Goal: Task Accomplishment & Management: Use online tool/utility

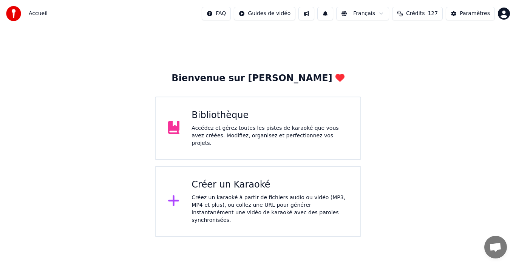
click at [258, 125] on div "Bibliothèque Accédez et gérez toutes les pistes de karaoké que vous avez créées…" at bounding box center [270, 129] width 157 height 38
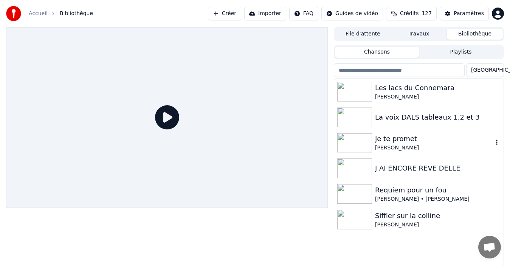
click at [389, 146] on div "[PERSON_NAME]" at bounding box center [434, 148] width 118 height 8
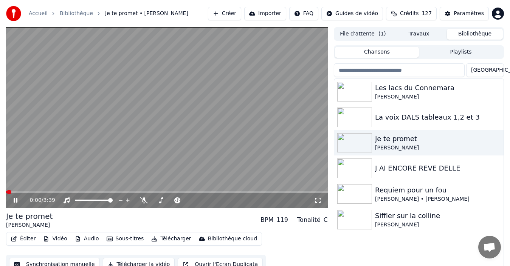
drag, startPoint x: 317, startPoint y: 199, endPoint x: 118, endPoint y: 236, distance: 201.7
click at [316, 199] on icon at bounding box center [318, 201] width 8 height 6
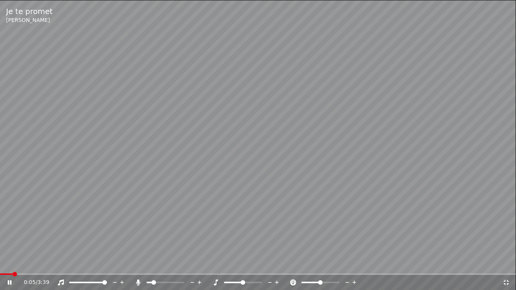
click at [152, 266] on span at bounding box center [166, 283] width 38 height 2
click at [175, 266] on span at bounding box center [166, 283] width 38 height 2
click at [163, 266] on div at bounding box center [172, 283] width 61 height 8
click at [164, 266] on span at bounding box center [155, 283] width 17 height 2
click at [155, 266] on span at bounding box center [151, 283] width 9 height 2
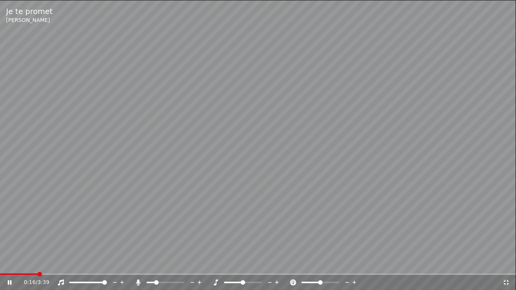
click at [37, 266] on span at bounding box center [19, 274] width 38 height 2
click at [8, 266] on div "0:17 / 3:39" at bounding box center [258, 282] width 516 height 15
click at [3, 266] on span at bounding box center [21, 274] width 43 height 2
click at [9, 266] on icon at bounding box center [15, 283] width 18 height 6
click at [6, 266] on icon at bounding box center [15, 283] width 18 height 6
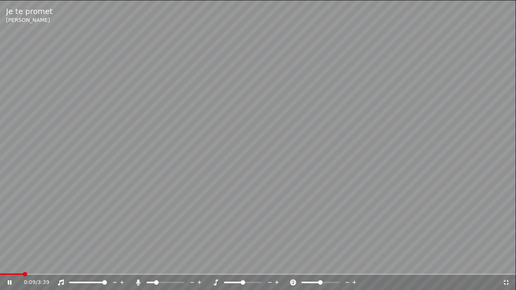
click at [164, 266] on div at bounding box center [172, 283] width 61 height 8
click at [164, 266] on span at bounding box center [166, 283] width 38 height 2
click at [164, 266] on span at bounding box center [164, 282] width 5 height 5
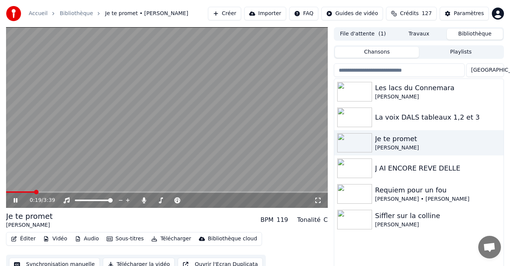
click at [318, 201] on icon at bounding box center [318, 201] width 8 height 6
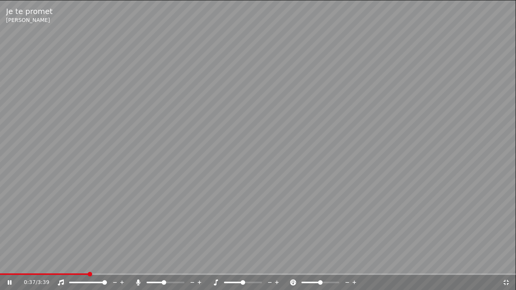
click at [161, 266] on div at bounding box center [172, 283] width 61 height 8
click at [161, 266] on span at bounding box center [154, 283] width 14 height 2
click at [481, 26] on div "Je te promet Johnny Hallyday" at bounding box center [258, 15] width 516 height 30
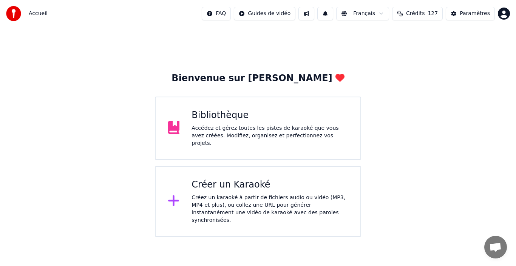
click at [255, 114] on div "Bibliothèque" at bounding box center [270, 116] width 157 height 12
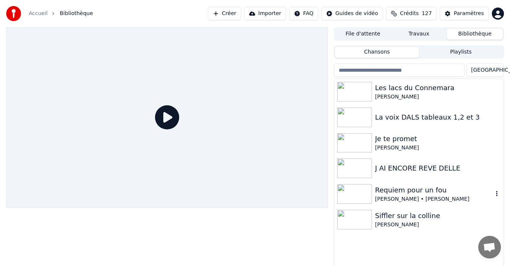
click at [390, 187] on div "Requiem pour un fou" at bounding box center [434, 190] width 118 height 11
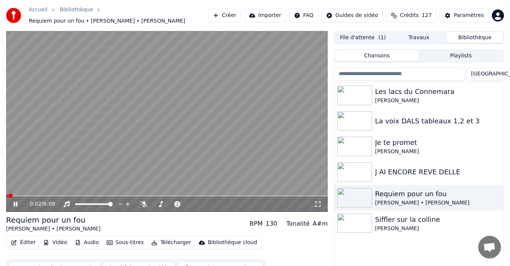
click at [316, 202] on icon at bounding box center [317, 204] width 5 height 5
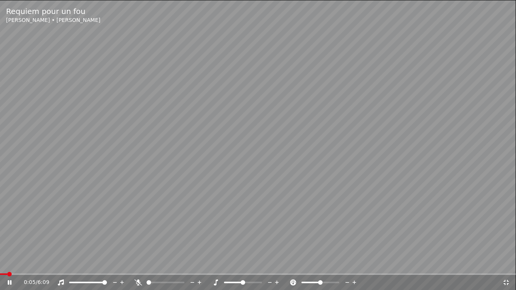
click at [161, 266] on span at bounding box center [166, 283] width 38 height 2
click at [124, 266] on span at bounding box center [258, 274] width 516 height 2
click at [84, 266] on span at bounding box center [76, 283] width 15 height 2
click at [173, 266] on span at bounding box center [166, 283] width 38 height 2
click at [165, 266] on span at bounding box center [166, 282] width 5 height 5
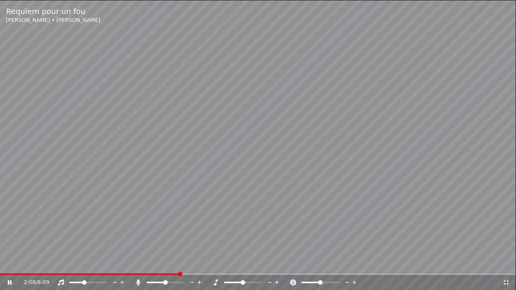
click at [7, 266] on icon at bounding box center [15, 283] width 18 height 6
click at [128, 266] on span at bounding box center [64, 274] width 128 height 2
click at [6, 266] on icon at bounding box center [15, 283] width 18 height 6
click at [168, 266] on span at bounding box center [167, 282] width 5 height 5
click at [80, 266] on span at bounding box center [81, 282] width 5 height 5
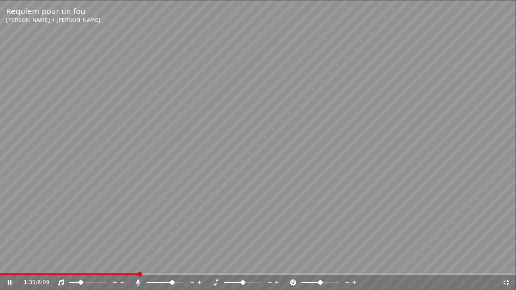
click at [173, 266] on span at bounding box center [172, 282] width 5 height 5
click at [140, 266] on span at bounding box center [80, 274] width 160 height 2
click at [132, 266] on video at bounding box center [258, 145] width 516 height 290
click at [131, 266] on video at bounding box center [258, 145] width 516 height 290
click at [128, 266] on span at bounding box center [64, 274] width 128 height 2
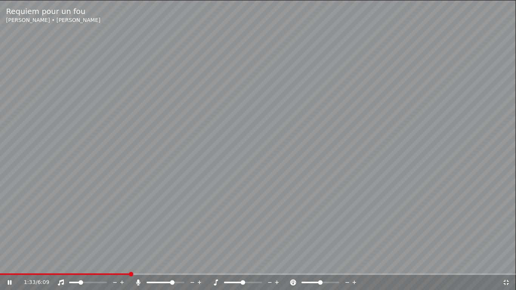
click at [117, 266] on video at bounding box center [258, 145] width 516 height 290
click at [117, 266] on span at bounding box center [65, 274] width 130 height 2
click at [6, 266] on div "1:24 / 6:09" at bounding box center [258, 283] width 510 height 8
click at [7, 266] on icon at bounding box center [15, 283] width 18 height 6
click at [151, 266] on video at bounding box center [258, 145] width 516 height 290
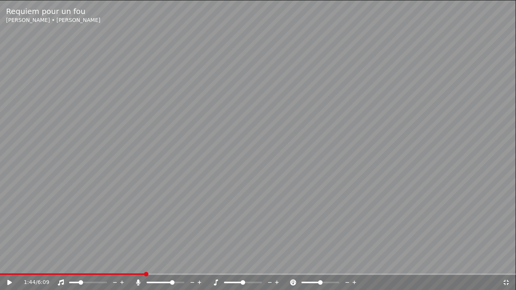
click at [145, 266] on span at bounding box center [72, 274] width 145 height 2
click at [134, 266] on span at bounding box center [72, 274] width 145 height 2
click at [122, 266] on div "1:36 / 6:09" at bounding box center [258, 282] width 516 height 15
click at [126, 266] on video at bounding box center [258, 145] width 516 height 290
click at [126, 266] on span at bounding box center [63, 274] width 126 height 2
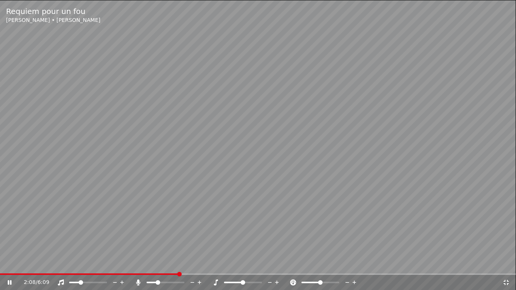
click at [157, 266] on span at bounding box center [152, 283] width 10 height 2
click at [166, 266] on video at bounding box center [258, 145] width 516 height 290
click at [165, 266] on span at bounding box center [82, 274] width 165 height 2
click at [153, 266] on div "1:58 / 6:09" at bounding box center [258, 282] width 516 height 15
click at [153, 266] on span at bounding box center [82, 274] width 165 height 2
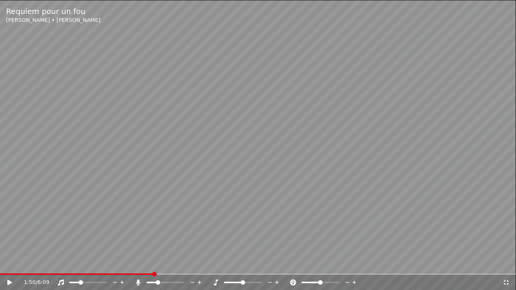
click at [142, 266] on div "1:50 / 6:09" at bounding box center [258, 282] width 516 height 15
click at [142, 266] on span at bounding box center [71, 274] width 142 height 2
click at [151, 266] on video at bounding box center [258, 145] width 516 height 290
click at [138, 266] on span at bounding box center [69, 274] width 138 height 2
click at [134, 266] on video at bounding box center [258, 145] width 516 height 290
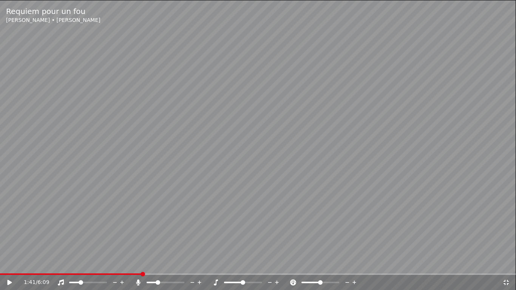
click at [133, 266] on span at bounding box center [71, 274] width 142 height 2
click at [122, 266] on div "1:35 / 6:09" at bounding box center [258, 282] width 516 height 15
click at [104, 266] on span at bounding box center [66, 274] width 133 height 2
click at [118, 266] on span at bounding box center [258, 274] width 516 height 2
click at [7, 266] on icon at bounding box center [15, 283] width 18 height 6
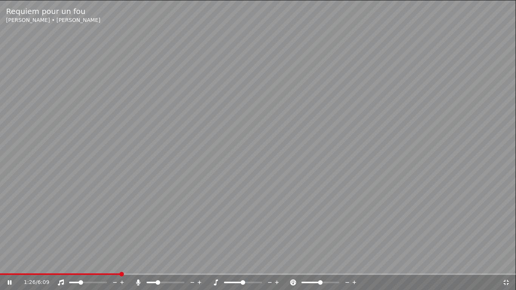
click at [172, 266] on span at bounding box center [166, 283] width 38 height 2
click at [169, 266] on span at bounding box center [171, 282] width 5 height 5
click at [167, 266] on span at bounding box center [166, 282] width 5 height 5
click at [175, 266] on span at bounding box center [166, 283] width 38 height 2
click at [165, 266] on span at bounding box center [161, 283] width 28 height 2
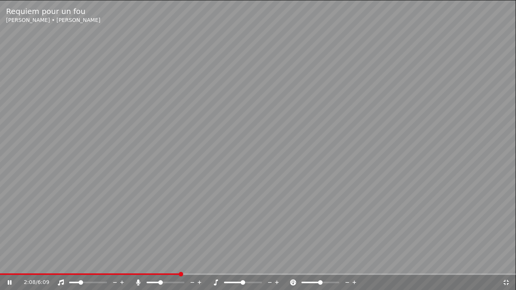
click at [159, 266] on span at bounding box center [153, 283] width 13 height 2
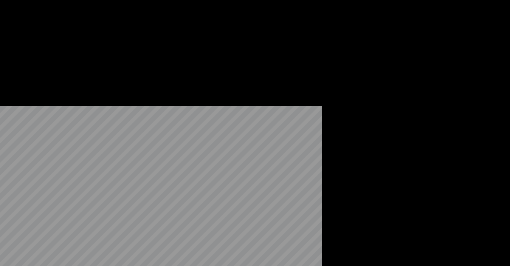
scroll to position [12, 0]
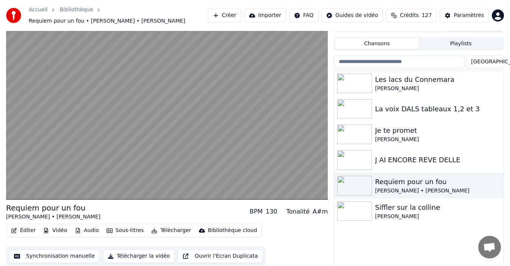
click at [71, 255] on button "Synchronisation manuelle" at bounding box center [54, 257] width 91 height 14
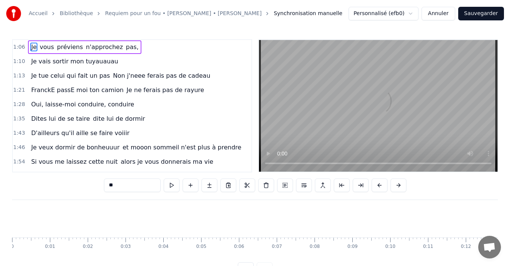
scroll to position [0, 2482]
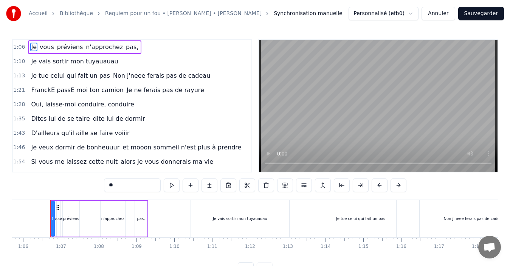
click at [73, 119] on span "Dites lui de se taire" at bounding box center [60, 118] width 60 height 9
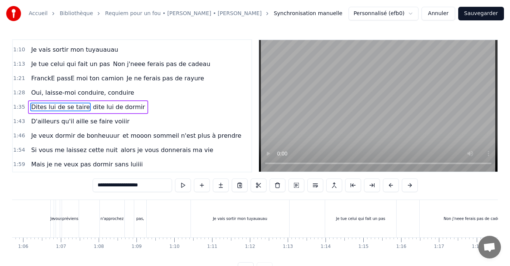
scroll to position [0, 3586]
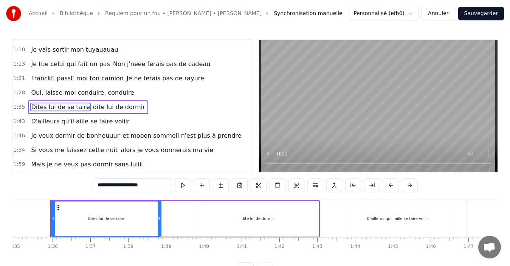
click at [92, 107] on span "dite lui de dormir" at bounding box center [119, 107] width 54 height 9
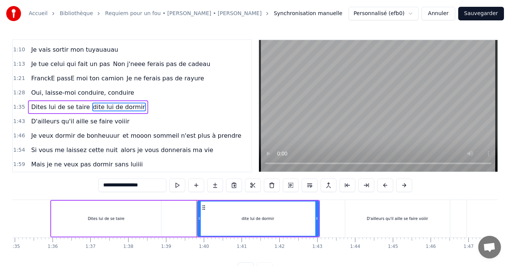
drag, startPoint x: 148, startPoint y: 182, endPoint x: 99, endPoint y: 195, distance: 50.6
click at [99, 195] on div "**********" at bounding box center [254, 157] width 485 height 237
click at [71, 105] on span "Dites lui de se taire" at bounding box center [60, 107] width 60 height 9
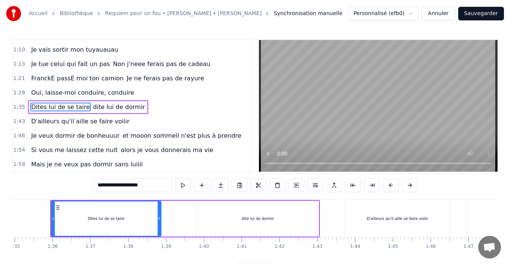
click at [147, 185] on input "**********" at bounding box center [132, 186] width 79 height 14
paste input "**********"
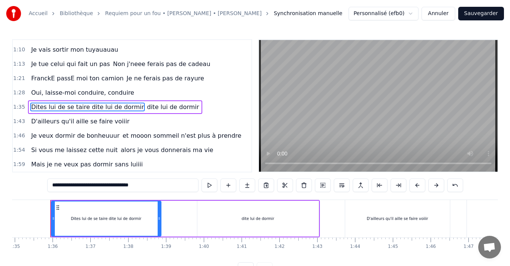
click at [224, 229] on div "dite lui de dormir" at bounding box center [257, 219] width 121 height 36
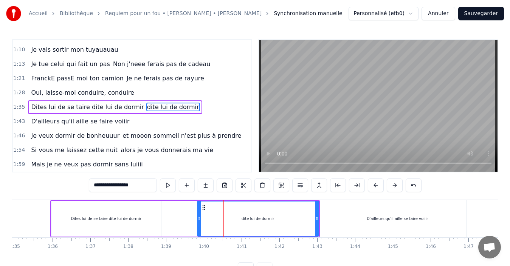
type input "**********"
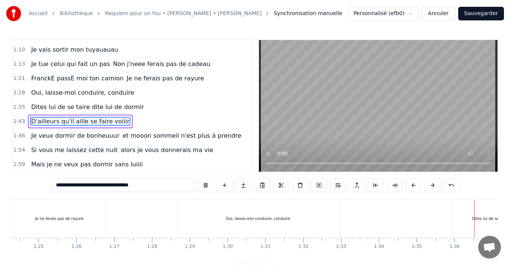
scroll to position [0, 3601]
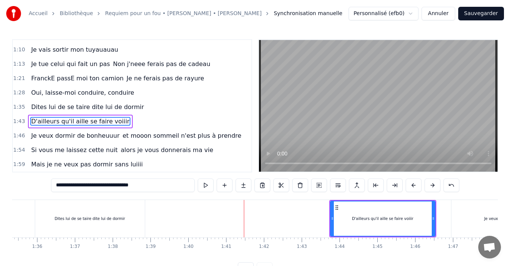
click at [483, 14] on button "Sauvegarder" at bounding box center [481, 14] width 46 height 14
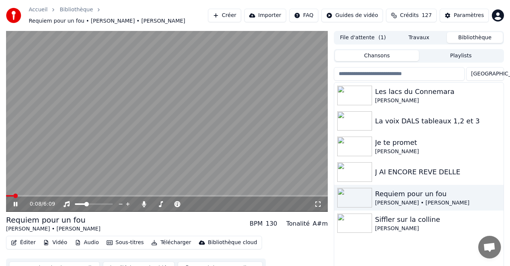
click at [14, 197] on div "0:08 / 6:09" at bounding box center [166, 204] width 321 height 15
click at [16, 202] on icon at bounding box center [16, 204] width 4 height 5
